Goal: Task Accomplishment & Management: Manage account settings

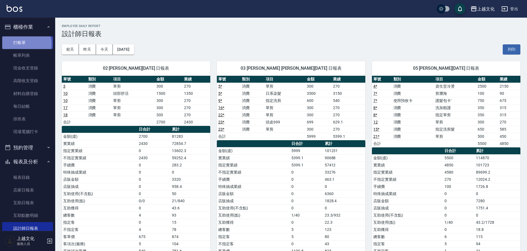
click at [24, 44] on link "打帳單" at bounding box center [27, 42] width 51 height 13
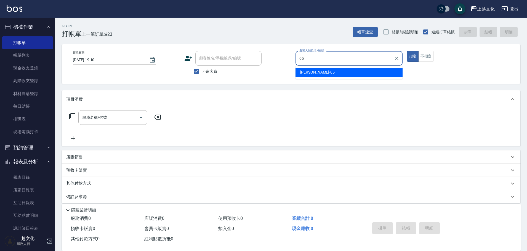
type input "[PERSON_NAME]-05"
type button "true"
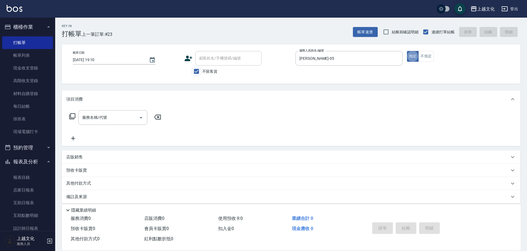
click at [201, 70] on input "不留客資" at bounding box center [197, 72] width 12 height 12
checkbox input "false"
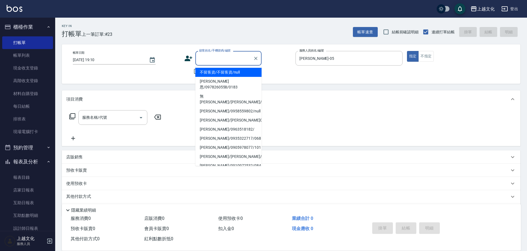
click at [205, 59] on input "顧客姓名/手機號碼/編號" at bounding box center [224, 59] width 53 height 10
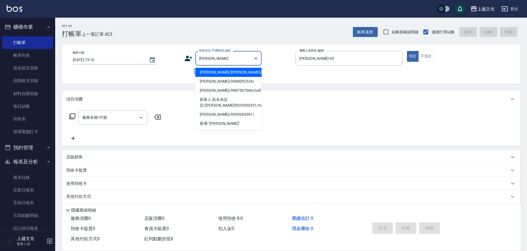
click at [221, 73] on li "[PERSON_NAME]/[PERSON_NAME]/0938007690/00138" at bounding box center [228, 72] width 66 height 9
type input "[PERSON_NAME]/[PERSON_NAME]/0938007690/00138"
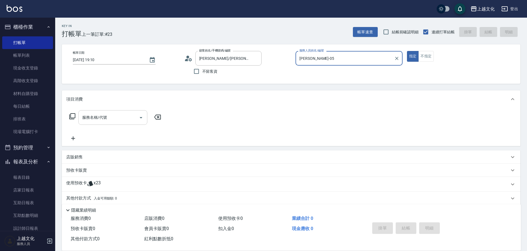
click at [99, 120] on input "服務名稱/代號" at bounding box center [109, 118] width 56 height 10
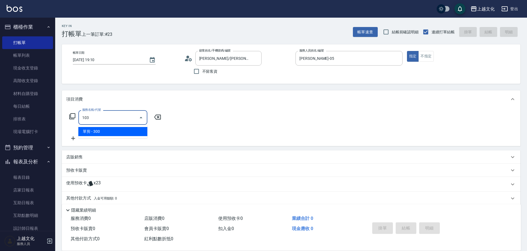
type input "單剪(103)"
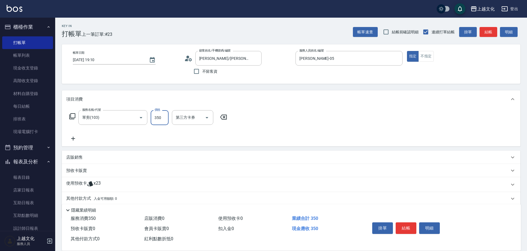
type input "350"
drag, startPoint x: 109, startPoint y: 181, endPoint x: 106, endPoint y: 180, distance: 3.6
click at [109, 180] on div "使用預收卡 x23" at bounding box center [291, 184] width 459 height 15
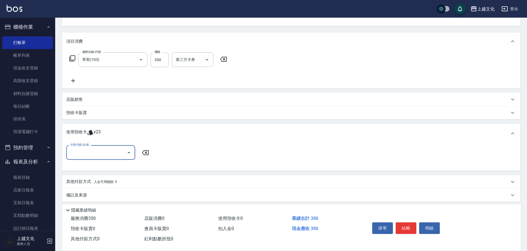
scroll to position [62, 0]
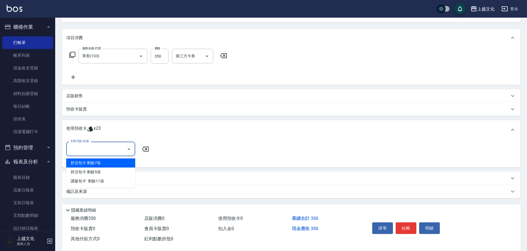
click at [107, 151] on input "卡券代號/名稱" at bounding box center [97, 149] width 56 height 10
click at [111, 165] on div "舒活包卡 剩餘7張" at bounding box center [100, 163] width 69 height 9
type input "舒活包[PERSON_NAME]"
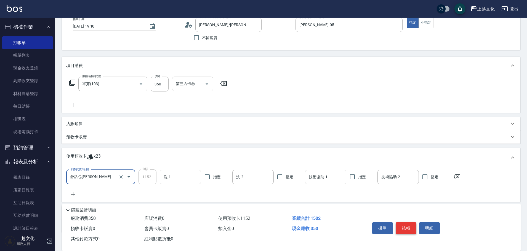
scroll to position [0, 0]
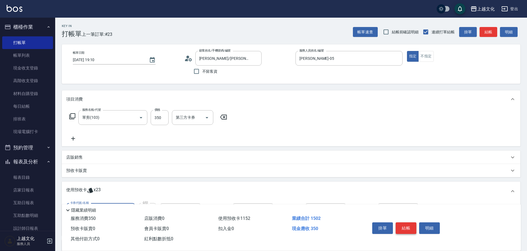
click at [408, 225] on button "結帳" at bounding box center [406, 229] width 21 height 12
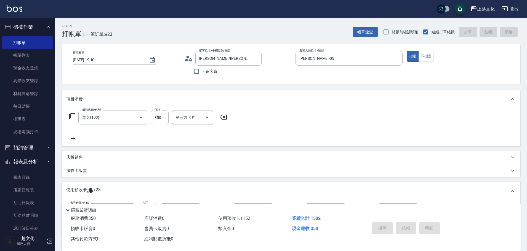
type input "[DATE] 19:11"
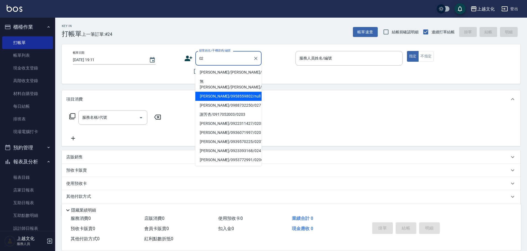
type input "02"
click at [182, 80] on div "帳單日期 [DATE] 19:11 顧客姓名/手機號碼/編號 顧客姓名/手機號碼/編號 不留客資 服務人員姓名/編號 服務人員姓名/編號 指定 不指定" at bounding box center [291, 63] width 459 height 39
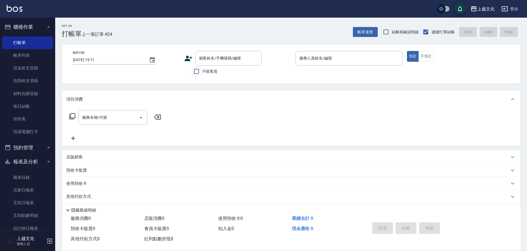
click at [198, 73] on input "不留客資" at bounding box center [197, 72] width 12 height 12
checkbox input "true"
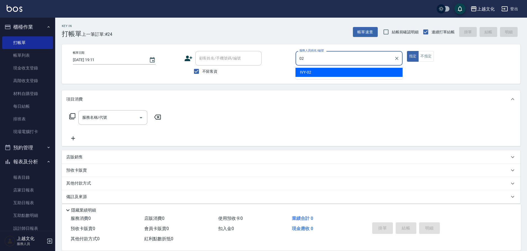
type input "IVY-02"
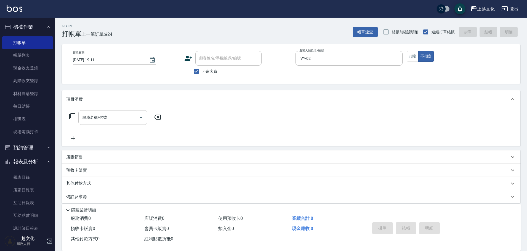
click at [118, 123] on div "服務名稱/代號" at bounding box center [112, 117] width 69 height 15
click at [119, 115] on input "服務名稱/代號" at bounding box center [109, 118] width 56 height 10
click at [120, 115] on input "服務名稱/代號" at bounding box center [109, 118] width 56 height 10
click at [117, 113] on input "服務名稱/代號" at bounding box center [109, 118] width 56 height 10
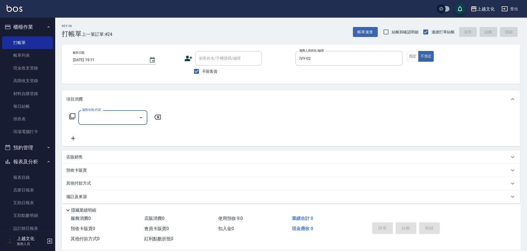
click at [117, 113] on input "服務名稱/代號" at bounding box center [109, 118] width 56 height 10
drag, startPoint x: 118, startPoint y: 133, endPoint x: 116, endPoint y: 123, distance: 10.1
click at [118, 128] on div "服務名稱/代號 服務名稱/代號" at bounding box center [115, 125] width 98 height 31
click at [116, 122] on div "服務名稱/代號" at bounding box center [112, 117] width 69 height 15
click at [116, 122] on input "服務名稱/代號" at bounding box center [109, 118] width 56 height 10
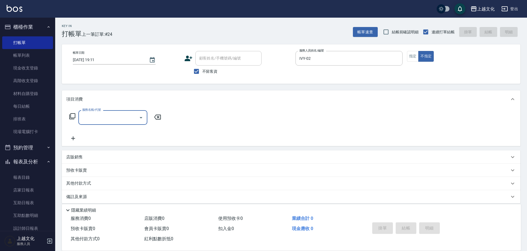
click at [115, 111] on div "服務名稱/代號" at bounding box center [112, 117] width 69 height 15
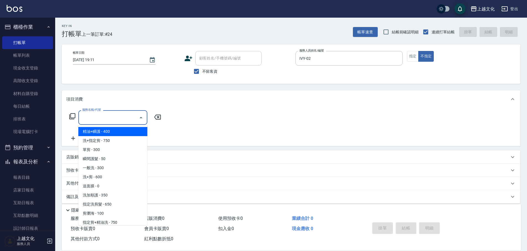
drag, startPoint x: 115, startPoint y: 133, endPoint x: 120, endPoint y: 134, distance: 5.6
click at [115, 133] on span "精油+瞬護 - 400" at bounding box center [112, 131] width 69 height 9
type input "精油+瞬護(101)"
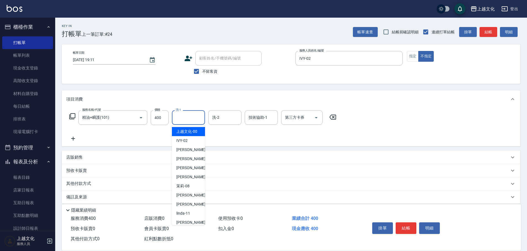
click at [190, 118] on input "洗-1" at bounding box center [188, 118] width 28 height 10
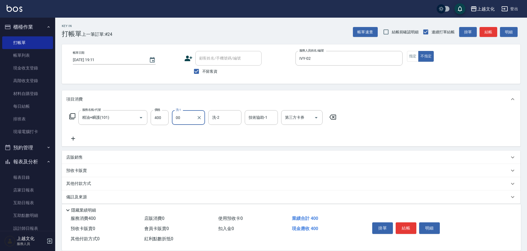
type input "上越文化-00"
drag, startPoint x: 409, startPoint y: 224, endPoint x: 365, endPoint y: 195, distance: 53.3
click at [409, 224] on button "結帳" at bounding box center [406, 229] width 21 height 12
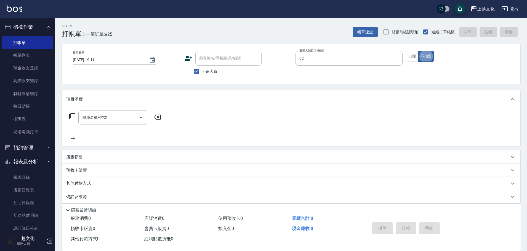
type input "IVY-02"
type button "false"
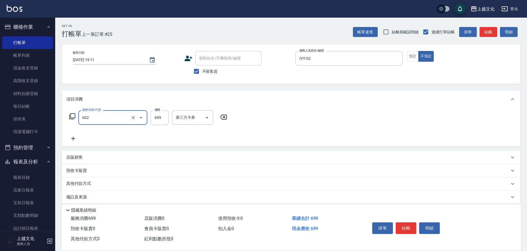
type input "頭皮699(602)"
type input "599"
drag, startPoint x: 402, startPoint y: 228, endPoint x: 468, endPoint y: 146, distance: 105.4
click at [402, 227] on button "結帳" at bounding box center [406, 229] width 21 height 12
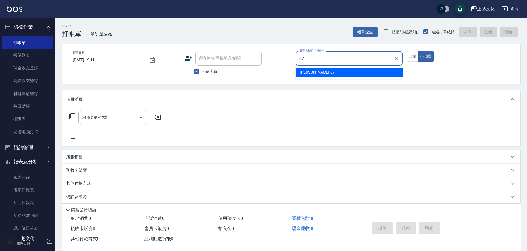
type input "[PERSON_NAME]-07"
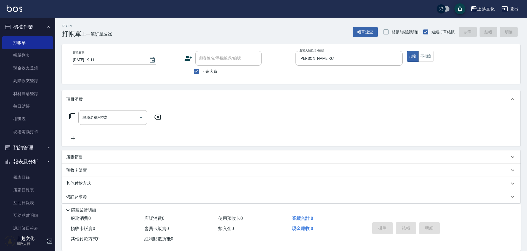
click at [101, 115] on input "服務名稱/代號" at bounding box center [109, 118] width 56 height 10
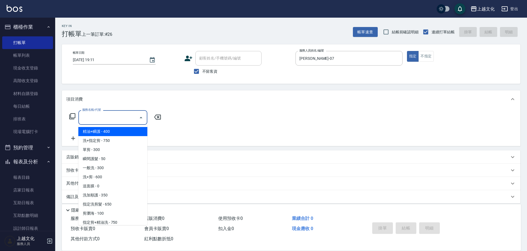
click at [110, 131] on span "精油+瞬護 - 400" at bounding box center [112, 131] width 69 height 9
type input "精油+瞬護(101)"
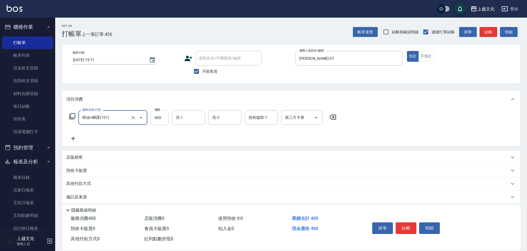
click at [157, 116] on input "400" at bounding box center [160, 117] width 18 height 15
type input "500"
drag, startPoint x: 409, startPoint y: 228, endPoint x: 402, endPoint y: 224, distance: 8.6
click at [409, 228] on button "結帳" at bounding box center [406, 229] width 21 height 12
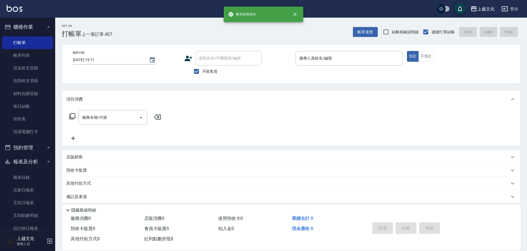
click at [29, 232] on div "上越文化 服務人員" at bounding box center [27, 242] width 55 height 20
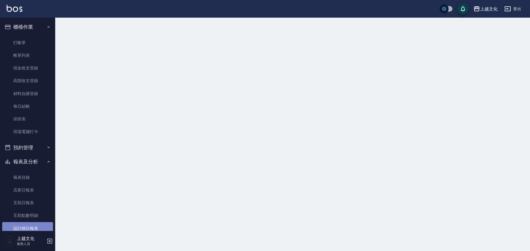
click at [29, 229] on link "設計師日報表" at bounding box center [27, 228] width 51 height 13
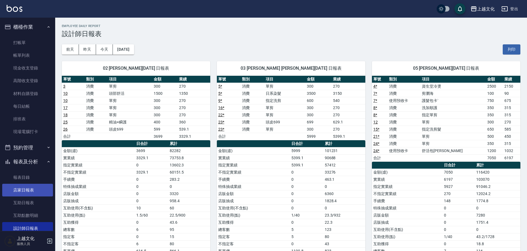
click at [29, 190] on link "店家日報表" at bounding box center [27, 190] width 51 height 13
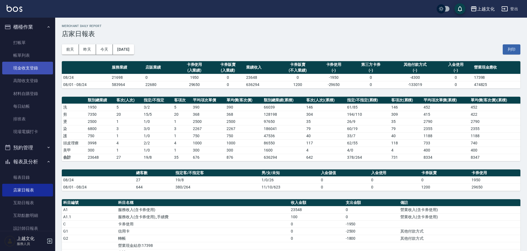
click at [37, 69] on link "現金收支登錄" at bounding box center [27, 68] width 51 height 13
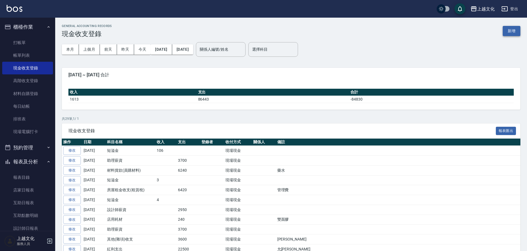
click at [511, 27] on button "新增" at bounding box center [512, 31] width 18 height 10
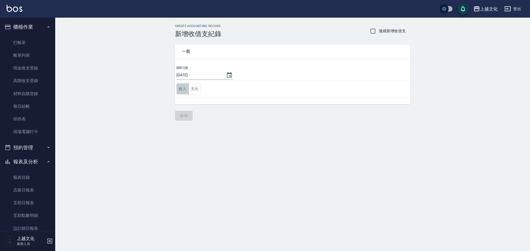
click at [186, 89] on button "收入" at bounding box center [182, 88] width 12 height 11
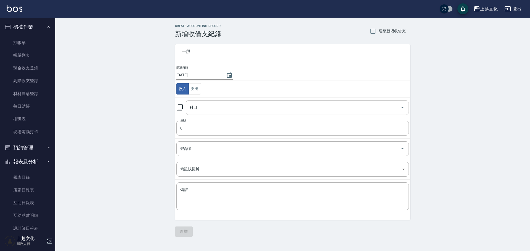
click at [222, 112] on input "科目" at bounding box center [293, 108] width 210 height 10
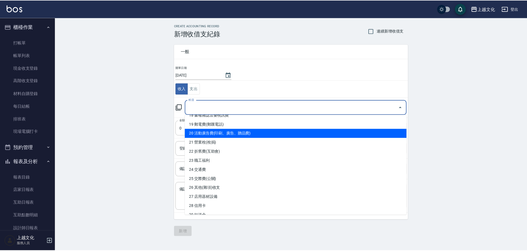
scroll to position [241, 0]
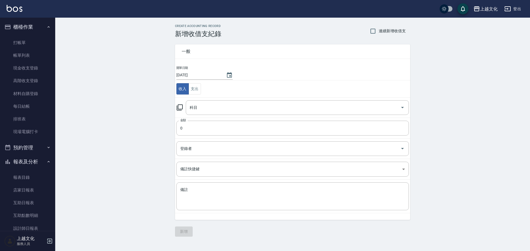
click at [141, 144] on div "CREATE ACCOUNTING RECORD 新增收借支紀錄 連續新增收借支 一般 開單日期 [DATE] 收入 支出 科目 科目 金額 0 金額 登錄者…" at bounding box center [292, 131] width 475 height 226
click at [41, 190] on link "店家日報表" at bounding box center [27, 190] width 51 height 13
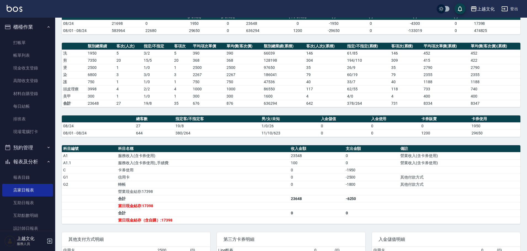
scroll to position [92, 0]
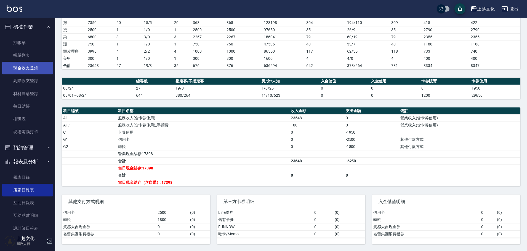
click at [26, 53] on link "帳單列表" at bounding box center [27, 55] width 51 height 13
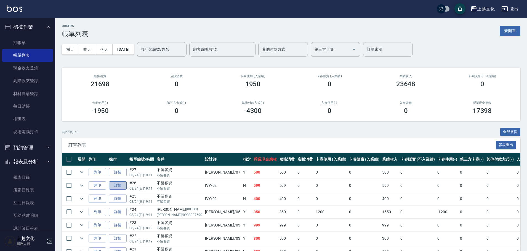
click at [122, 184] on link "詳情" at bounding box center [118, 186] width 18 height 9
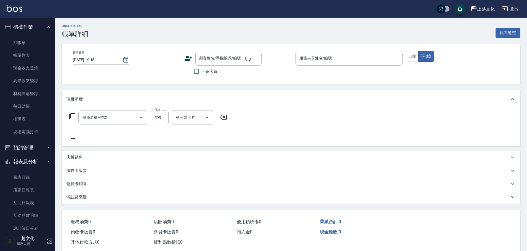
type input "[DATE] 19:11"
checkbox input "true"
type input "IVY-02"
type input "頭皮699(602)"
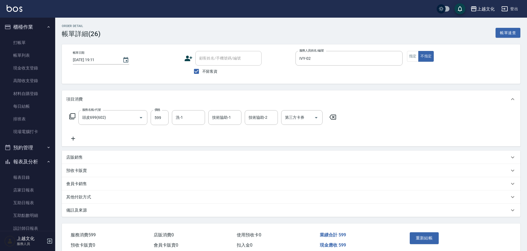
scroll to position [54, 0]
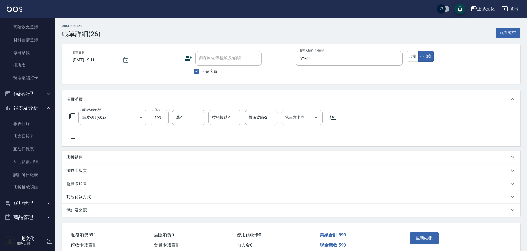
click at [85, 195] on p "其他付款方式" at bounding box center [78, 198] width 25 height 6
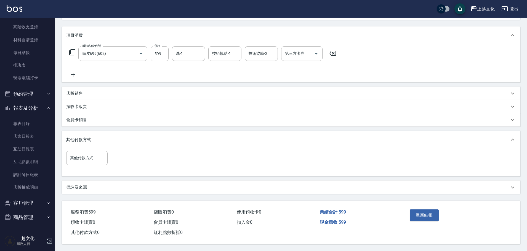
scroll to position [66, 0]
click at [88, 157] on input "其他付款方式" at bounding box center [87, 158] width 36 height 10
click at [90, 175] on span "名留集團消費禮券" at bounding box center [86, 172] width 41 height 9
type input "名留集團消費禮券"
click at [105, 157] on button "Clear" at bounding box center [102, 158] width 8 height 8
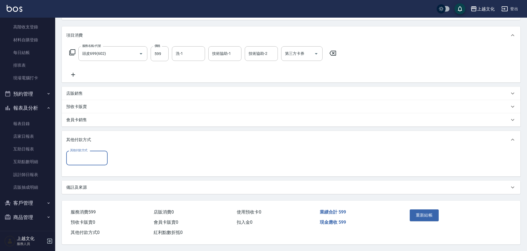
click at [98, 155] on input "其他付款方式" at bounding box center [87, 158] width 36 height 10
click at [92, 178] on span "轉帳" at bounding box center [86, 181] width 41 height 9
type input "轉帳"
click at [124, 161] on input "0" at bounding box center [131, 158] width 41 height 15
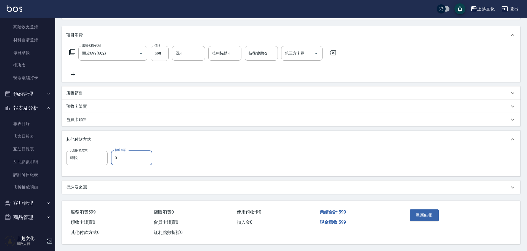
click at [124, 161] on input "0" at bounding box center [131, 158] width 41 height 15
type input "599"
click at [430, 216] on button "重新結帳" at bounding box center [424, 216] width 29 height 12
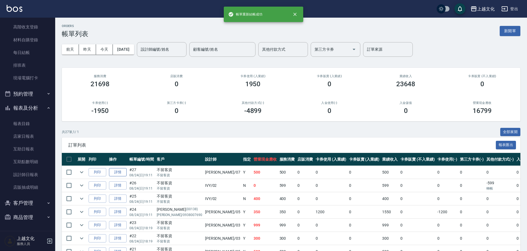
click at [110, 171] on link "詳情" at bounding box center [118, 172] width 18 height 9
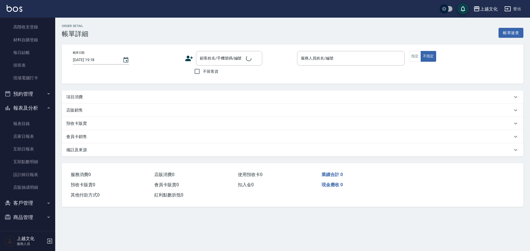
type input "[DATE] 19:11"
checkbox input "true"
type input "[PERSON_NAME]-07"
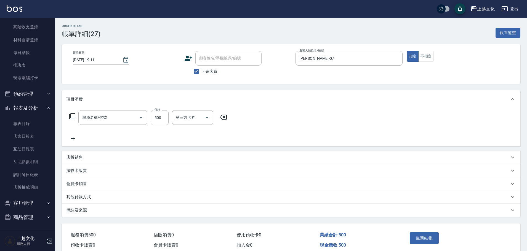
type input "精油+瞬護(101)"
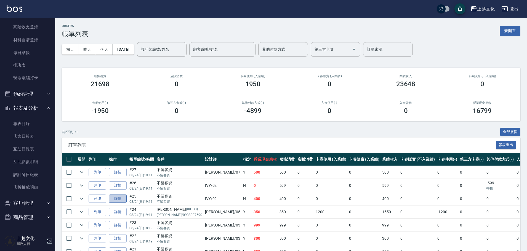
click at [116, 198] on link "詳情" at bounding box center [118, 199] width 18 height 9
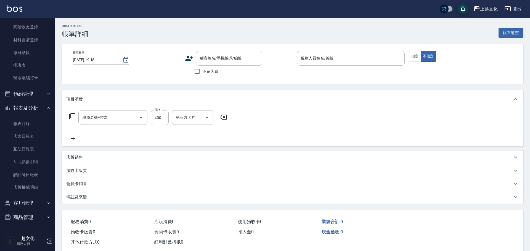
type input "[DATE] 19:11"
checkbox input "true"
type input "IVY-02"
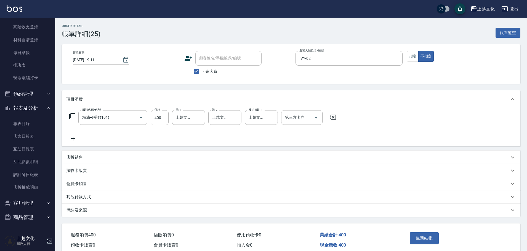
type input "精油+瞬護(101)"
click at [89, 199] on p "其他付款方式" at bounding box center [78, 198] width 25 height 6
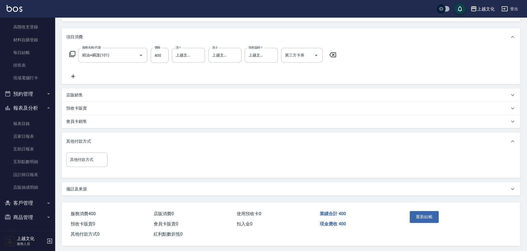
scroll to position [67, 0]
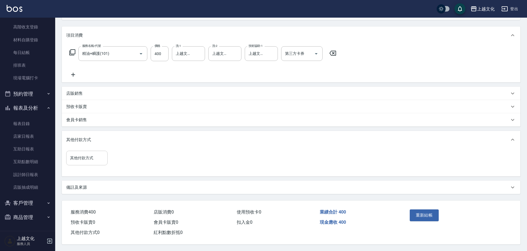
click at [80, 154] on input "其他付款方式" at bounding box center [87, 158] width 36 height 10
click at [85, 179] on span "轉帳" at bounding box center [86, 181] width 41 height 9
type input "轉帳"
click at [121, 159] on input "0" at bounding box center [131, 158] width 41 height 15
click at [121, 157] on input "0" at bounding box center [131, 158] width 41 height 15
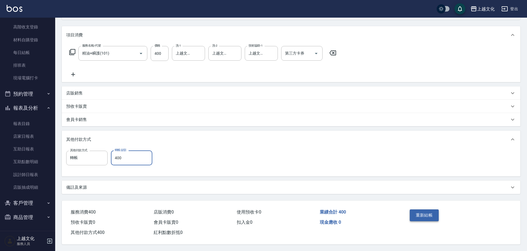
type input "400"
click at [431, 212] on button "重新結帳" at bounding box center [424, 216] width 29 height 12
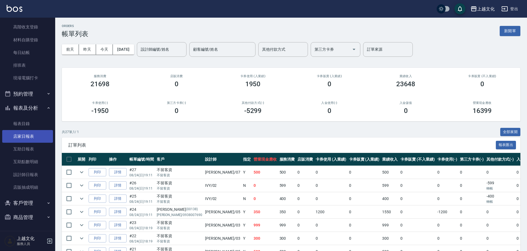
click at [31, 136] on link "店家日報表" at bounding box center [27, 136] width 51 height 13
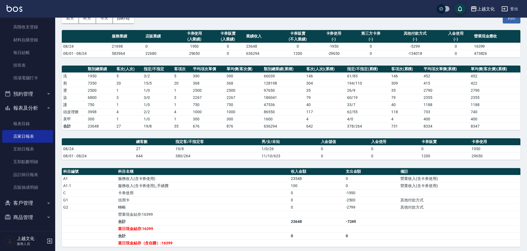
scroll to position [92, 0]
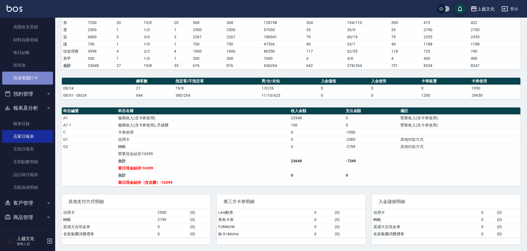
click at [41, 73] on link "現場電腦打卡" at bounding box center [27, 78] width 51 height 13
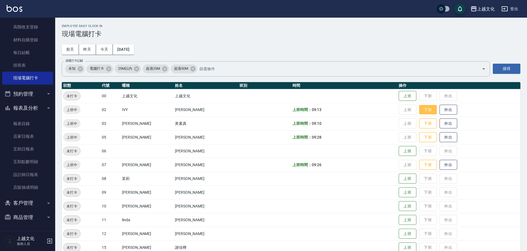
click at [427, 107] on button "下班" at bounding box center [428, 110] width 18 height 10
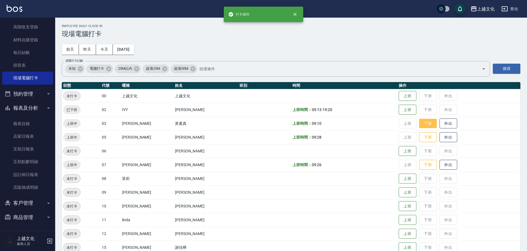
click at [424, 122] on button "下班" at bounding box center [428, 124] width 18 height 10
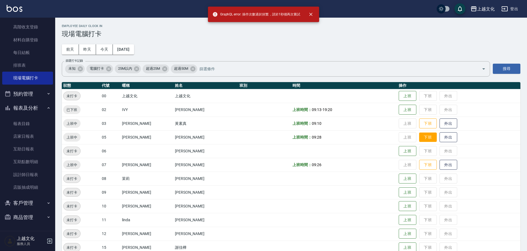
click at [426, 138] on button "下班" at bounding box center [428, 138] width 18 height 10
click at [428, 125] on button "下班" at bounding box center [428, 124] width 18 height 10
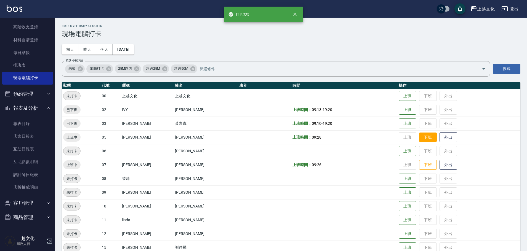
click at [423, 139] on button "下班" at bounding box center [428, 138] width 18 height 10
click at [419, 165] on button "下班" at bounding box center [428, 165] width 18 height 10
